Goal: Information Seeking & Learning: Learn about a topic

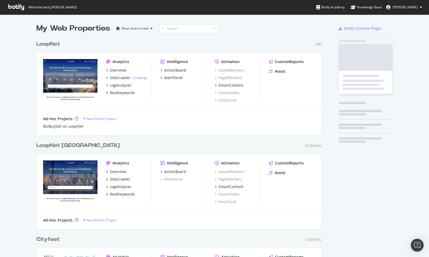
scroll to position [257, 429]
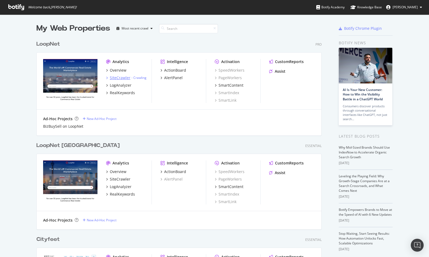
click at [118, 78] on div "SiteCrawler" at bounding box center [120, 77] width 21 height 5
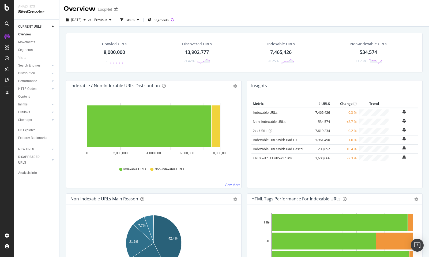
click at [7, 47] on icon at bounding box center [7, 47] width 4 height 4
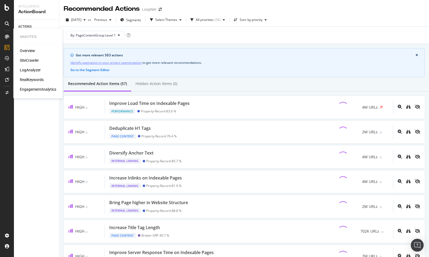
click at [28, 51] on div "Overview" at bounding box center [27, 50] width 15 height 5
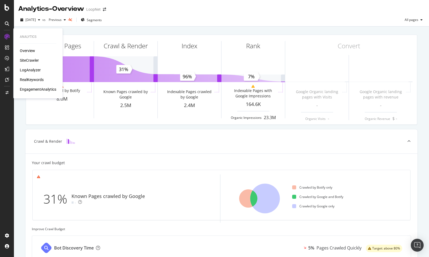
click at [26, 59] on div "SiteCrawler" at bounding box center [29, 60] width 19 height 5
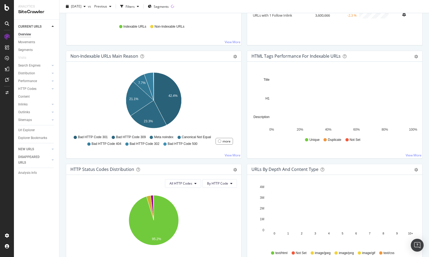
scroll to position [137, 0]
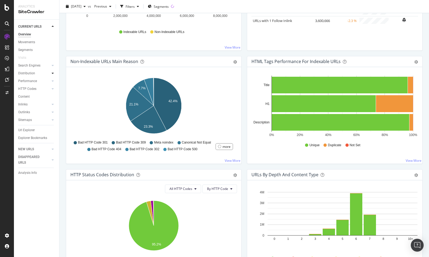
click at [53, 73] on icon at bounding box center [53, 73] width 2 height 3
click at [53, 65] on icon at bounding box center [53, 65] width 2 height 3
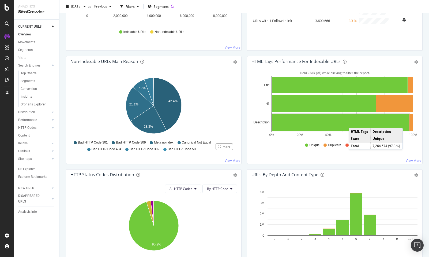
click at [336, 145] on span "Duplicate" at bounding box center [334, 145] width 13 height 5
click at [416, 160] on link "View More" at bounding box center [414, 160] width 16 height 5
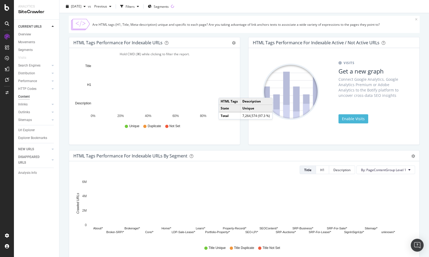
scroll to position [51, 0]
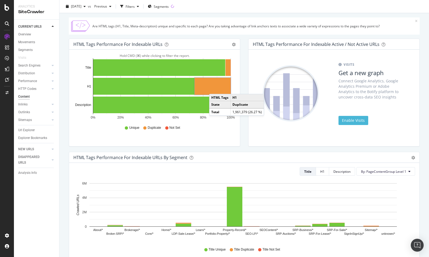
click at [215, 88] on rect "A chart." at bounding box center [213, 86] width 36 height 17
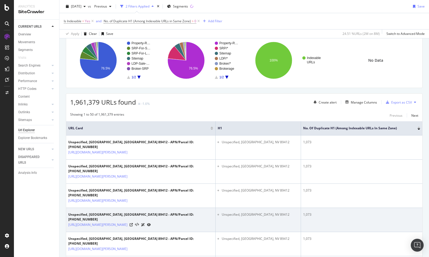
scroll to position [24, 0]
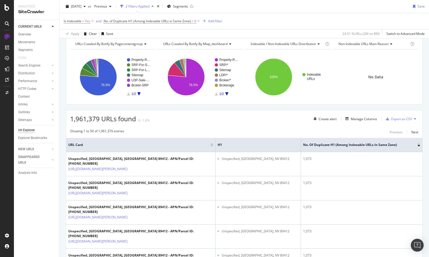
click at [145, 43] on icon at bounding box center [145, 43] width 4 height 3
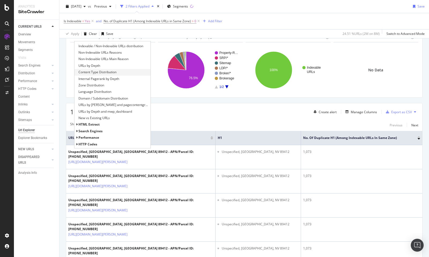
scroll to position [0, 0]
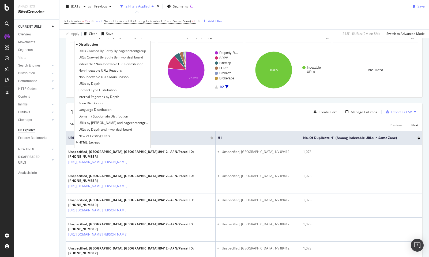
click at [266, 16] on div "Is Indexable = Yes and No. of Duplicate H1 (Among Indexable URLs in Same Zone) …" at bounding box center [244, 21] width 361 height 16
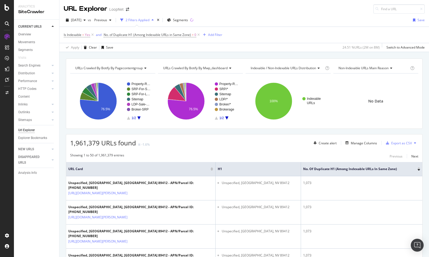
click at [145, 68] on icon at bounding box center [145, 67] width 4 height 3
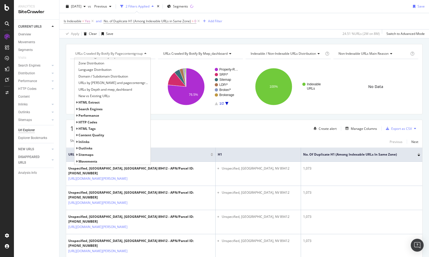
scroll to position [15, 0]
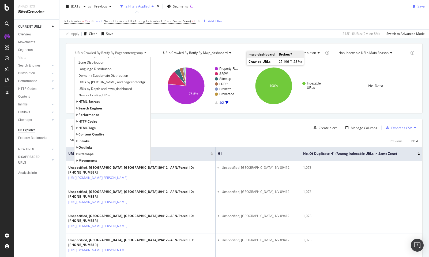
click at [190, 35] on div "Apply Clear Save 24.51 % URLs ( 2M on 8M ) Switch to Advanced Mode" at bounding box center [244, 33] width 370 height 9
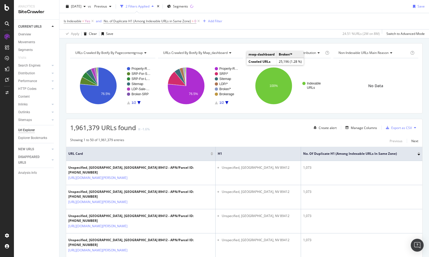
scroll to position [0, 0]
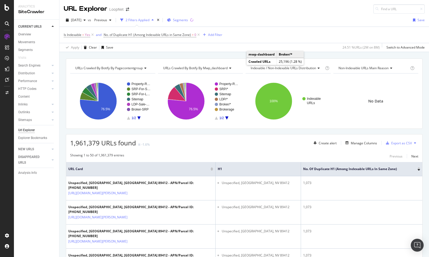
click at [188, 19] on span "Segments" at bounding box center [180, 20] width 15 height 5
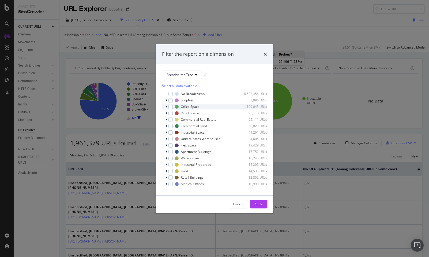
click at [167, 106] on div "modal" at bounding box center [166, 106] width 3 height 5
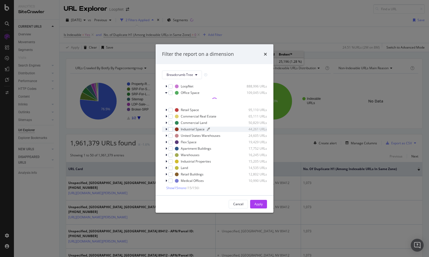
scroll to position [15, 0]
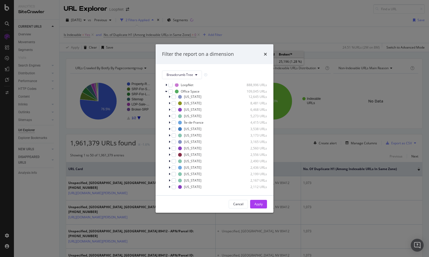
click at [181, 186] on div "modal" at bounding box center [180, 187] width 4 height 4
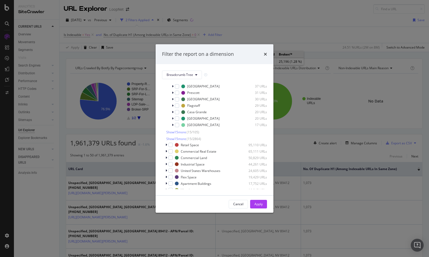
scroll to position [209, 0]
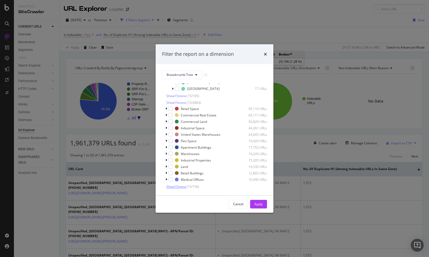
click at [181, 185] on span "Show 15 more" at bounding box center [176, 186] width 20 height 5
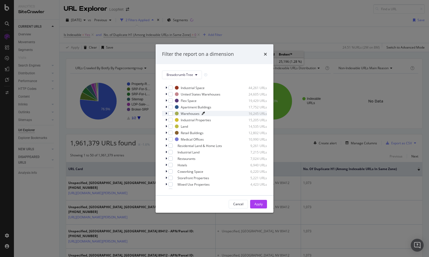
scroll to position [309, 0]
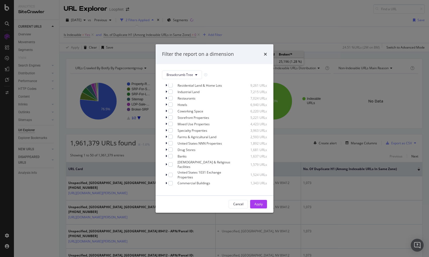
click at [181, 188] on span "Show 15 more" at bounding box center [176, 190] width 20 height 5
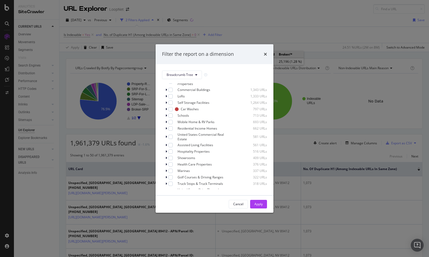
scroll to position [413, 0]
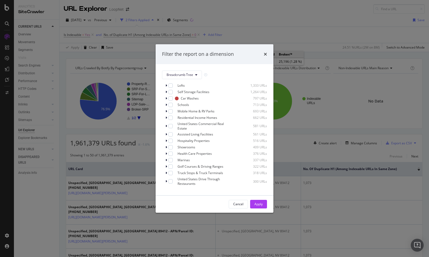
click at [184, 188] on span "Show 15 more" at bounding box center [176, 190] width 20 height 5
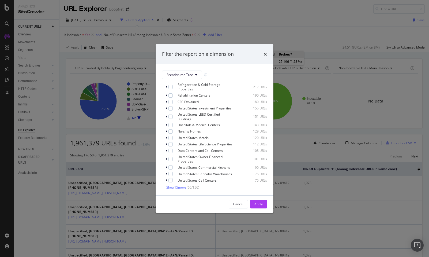
scroll to position [532, 0]
click at [178, 185] on span "Show 15 more" at bounding box center [176, 186] width 20 height 5
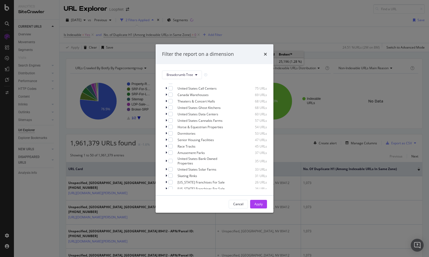
scroll to position [633, 0]
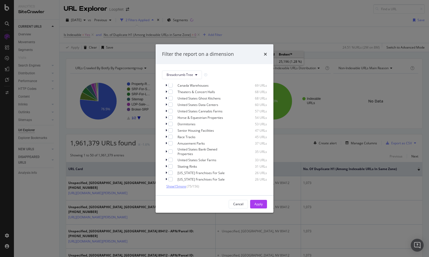
click at [183, 185] on span "Show 15 more" at bounding box center [176, 186] width 20 height 5
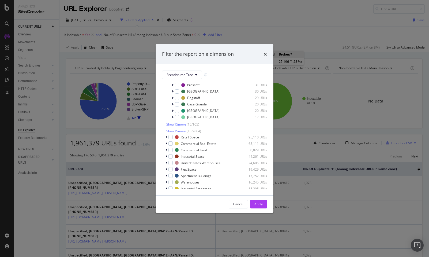
scroll to position [179, 0]
click at [182, 132] on span "Show 15 more" at bounding box center [176, 132] width 20 height 5
click at [181, 125] on span "Show 15 more" at bounding box center [176, 125] width 20 height 5
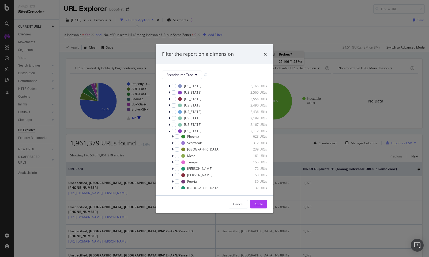
scroll to position [70, 0]
click at [170, 131] on icon "modal" at bounding box center [169, 131] width 2 height 3
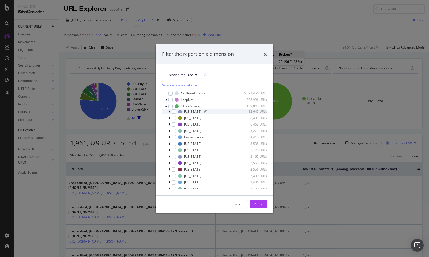
scroll to position [0, 0]
click at [197, 74] on button "Breadcrumb Tree" at bounding box center [182, 74] width 40 height 9
click at [189, 95] on span "PageContentGroup" at bounding box center [184, 94] width 35 height 5
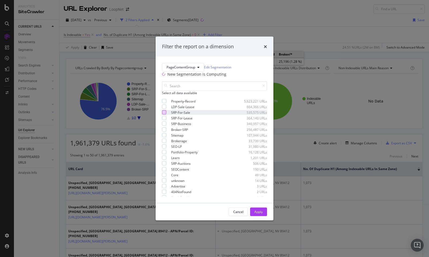
click at [164, 114] on div "modal" at bounding box center [164, 112] width 4 height 4
click at [259, 214] on div "Apply" at bounding box center [258, 211] width 8 height 5
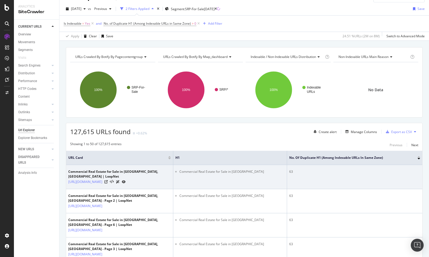
scroll to position [2, 0]
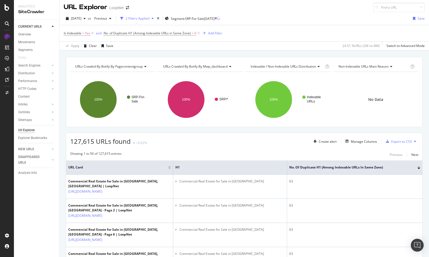
click at [145, 66] on icon at bounding box center [145, 66] width 4 height 3
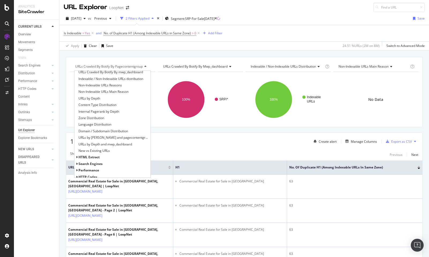
scroll to position [0, 0]
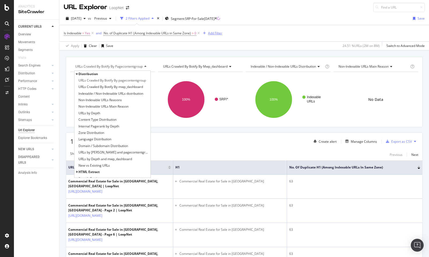
click at [216, 32] on div "Add Filter" at bounding box center [215, 33] width 14 height 5
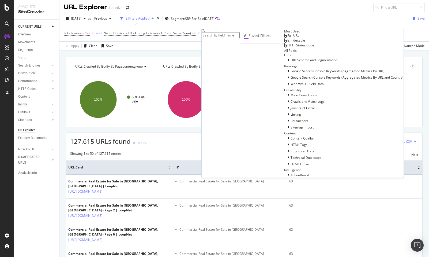
scroll to position [27, 0]
click at [288, 62] on icon at bounding box center [289, 59] width 2 height 3
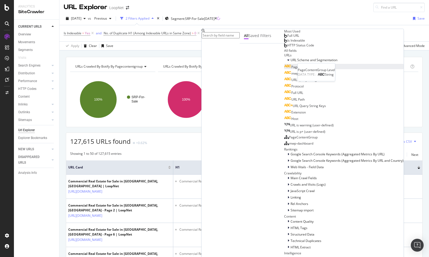
scroll to position [58, 0]
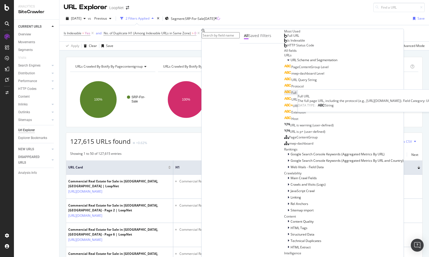
click at [291, 92] on span "Full URL" at bounding box center [297, 92] width 12 height 5
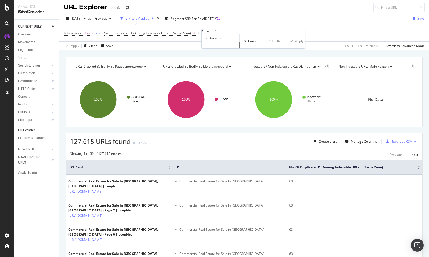
click at [222, 48] on input "text" at bounding box center [221, 45] width 38 height 6
type input "[GEOGRAPHIC_DATA]"
click at [295, 45] on div "Apply" at bounding box center [299, 42] width 8 height 5
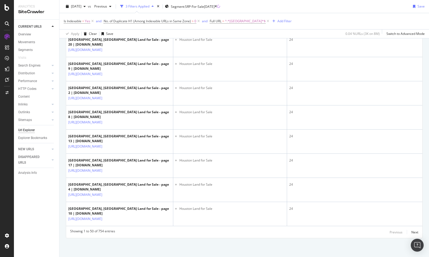
scroll to position [1261, 0]
click at [416, 232] on div "Next" at bounding box center [414, 232] width 7 height 5
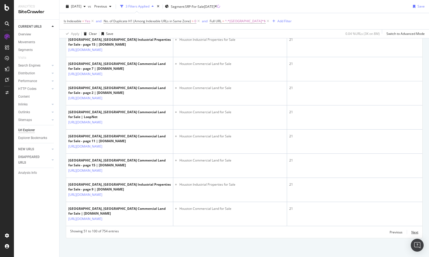
scroll to position [1222, 0]
click at [417, 231] on div "Next" at bounding box center [414, 232] width 7 height 5
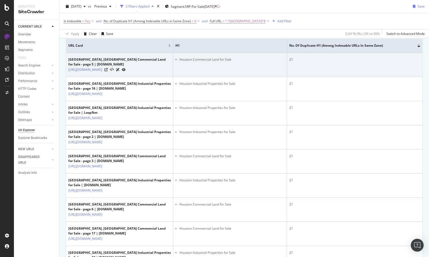
scroll to position [123, 0]
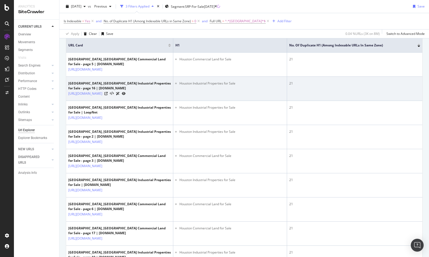
click at [306, 92] on td "21" at bounding box center [354, 89] width 135 height 24
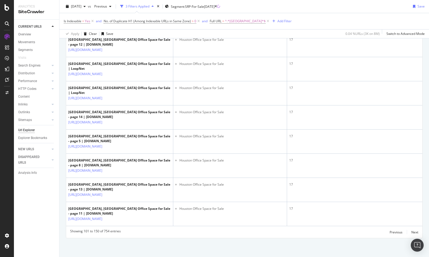
scroll to position [1304, 0]
click at [416, 233] on div "Next" at bounding box center [414, 232] width 7 height 5
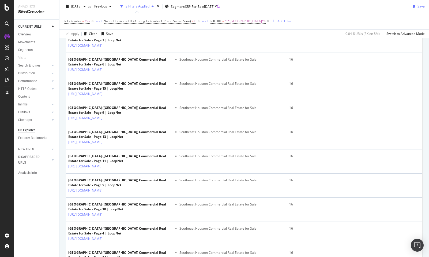
scroll to position [389, 0]
